Goal: Task Accomplishment & Management: Use online tool/utility

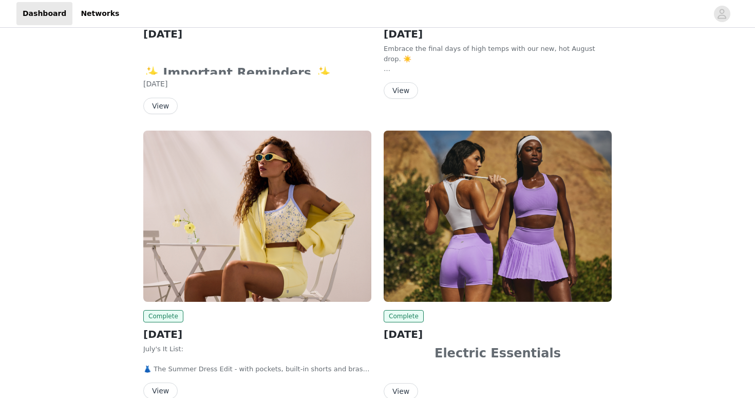
scroll to position [337, 0]
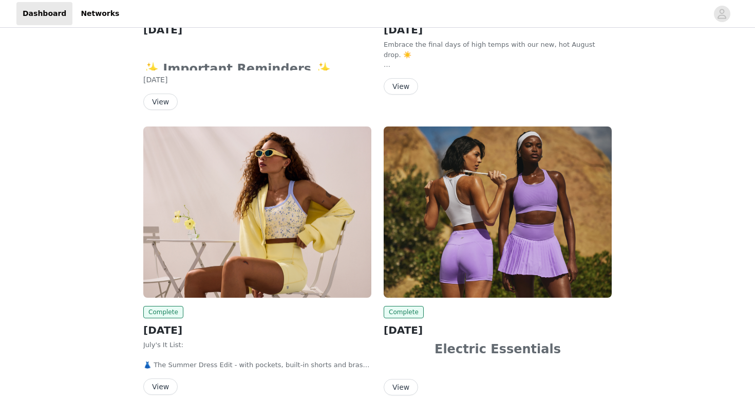
click at [167, 100] on button "View" at bounding box center [160, 101] width 34 height 16
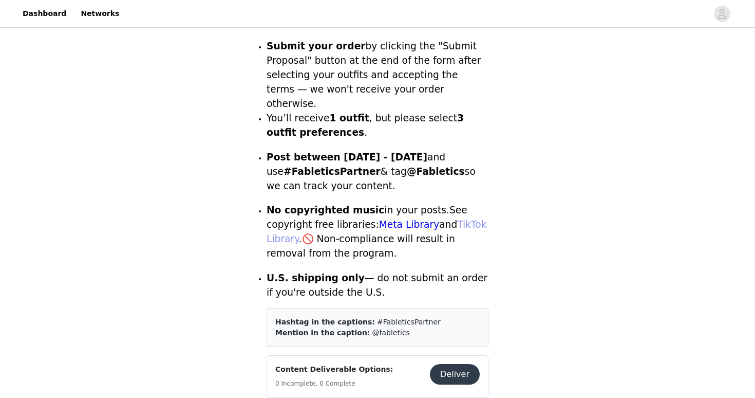
scroll to position [273, 0]
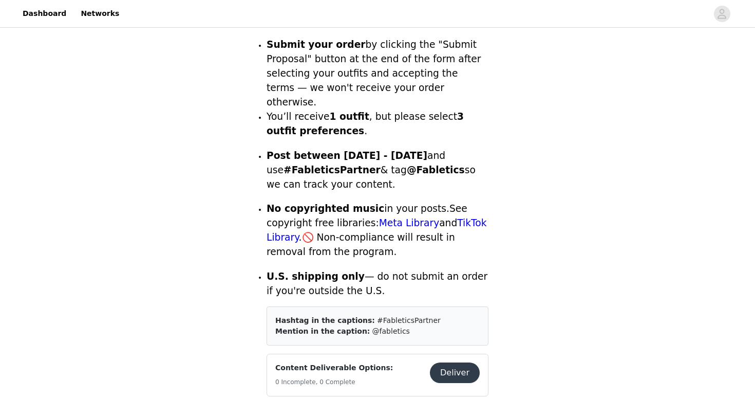
click at [451, 362] on button "Deliver" at bounding box center [455, 372] width 50 height 21
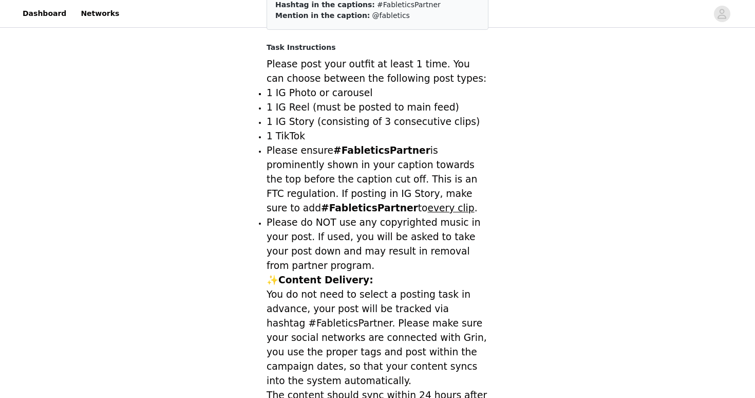
scroll to position [273, 0]
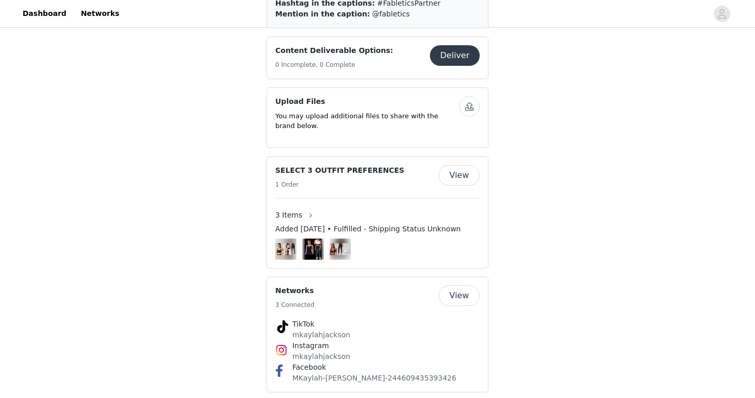
scroll to position [589, 0]
click at [454, 112] on p "You may upload additional files to share with the brand below." at bounding box center [367, 122] width 184 height 20
click at [460, 97] on div at bounding box center [469, 107] width 21 height 21
click at [465, 97] on button "button" at bounding box center [469, 107] width 21 height 21
click at [467, 97] on button "button" at bounding box center [469, 107] width 21 height 21
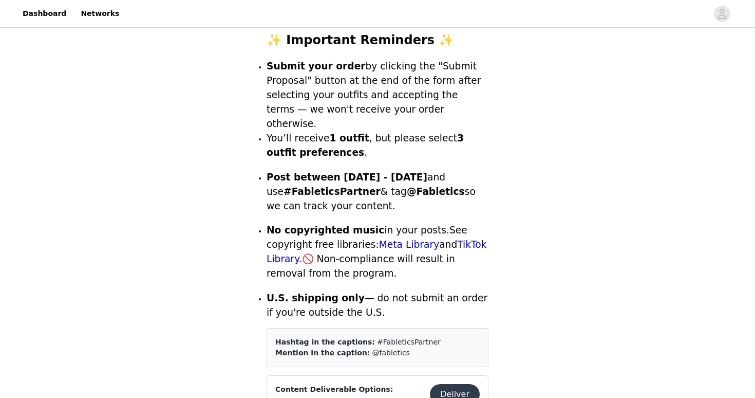
scroll to position [251, 0]
